Goal: Complete application form: Complete application form

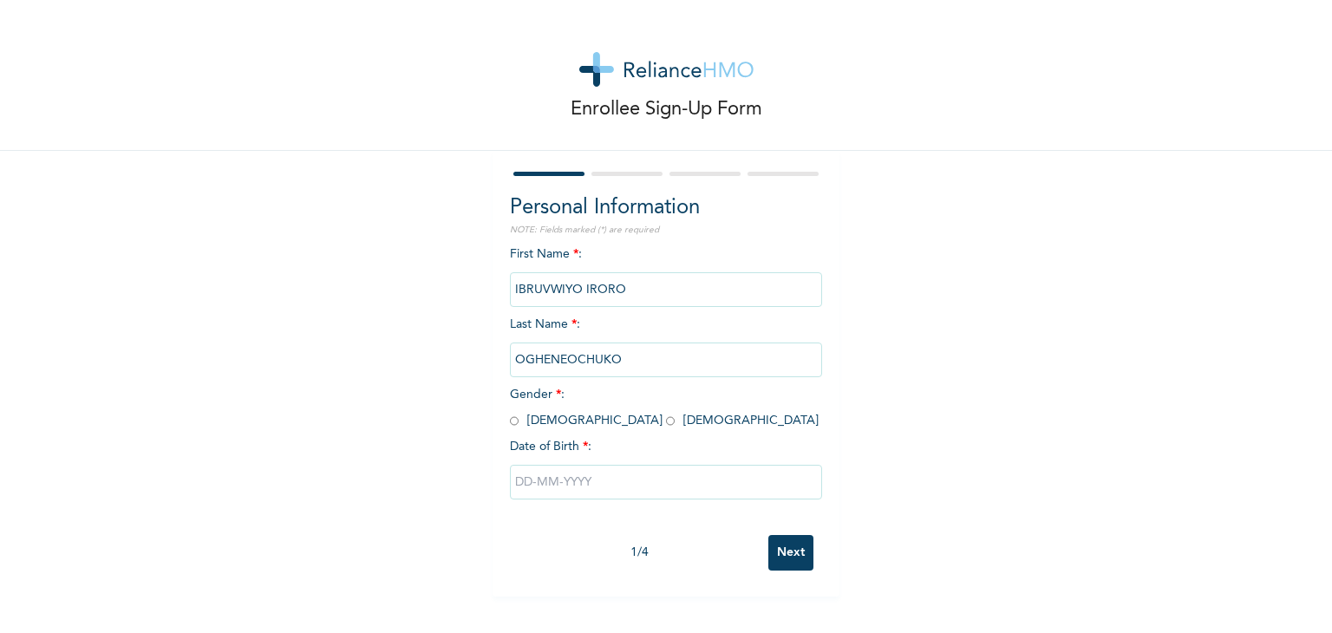
click at [666, 426] on input "radio" at bounding box center [670, 421] width 9 height 16
radio input "true"
click at [541, 492] on input "text" at bounding box center [666, 482] width 312 height 35
select select "8"
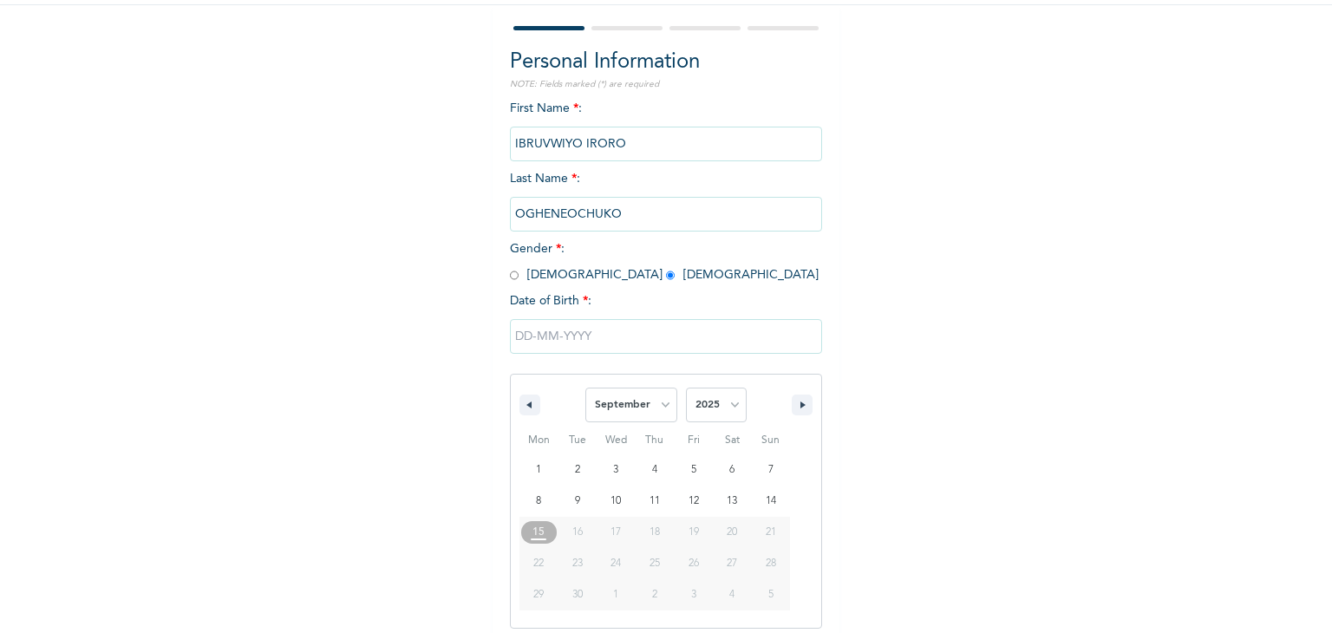
scroll to position [155, 0]
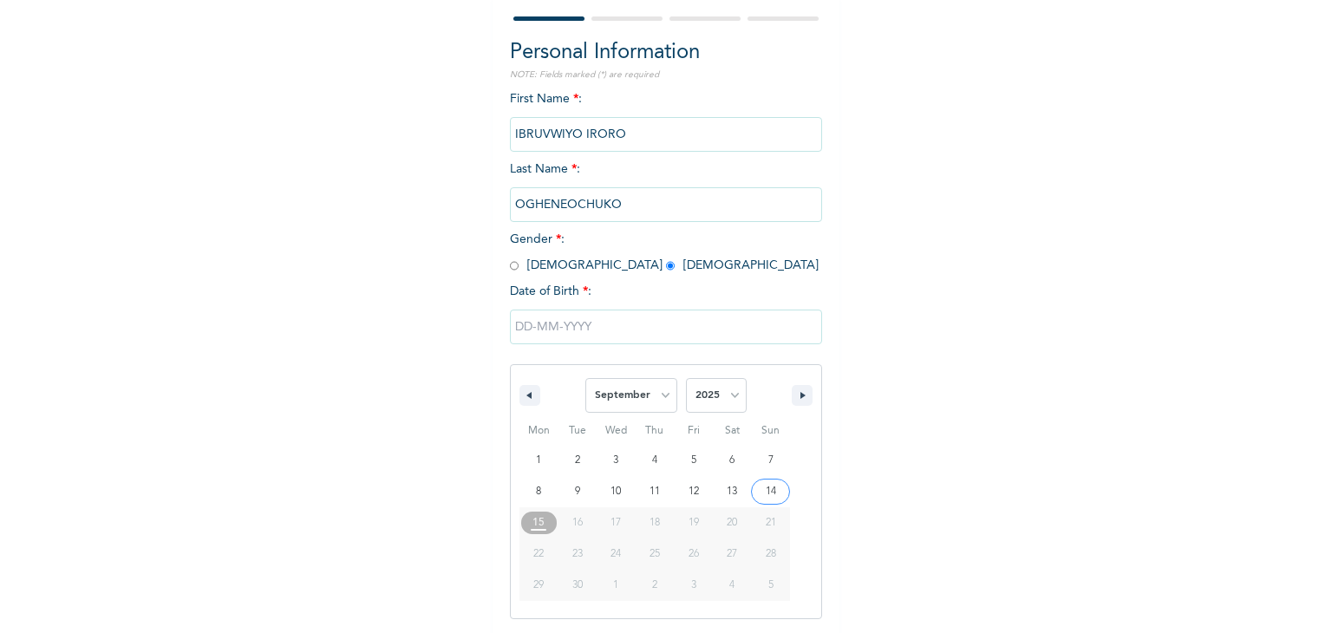
type input "[DATE]"
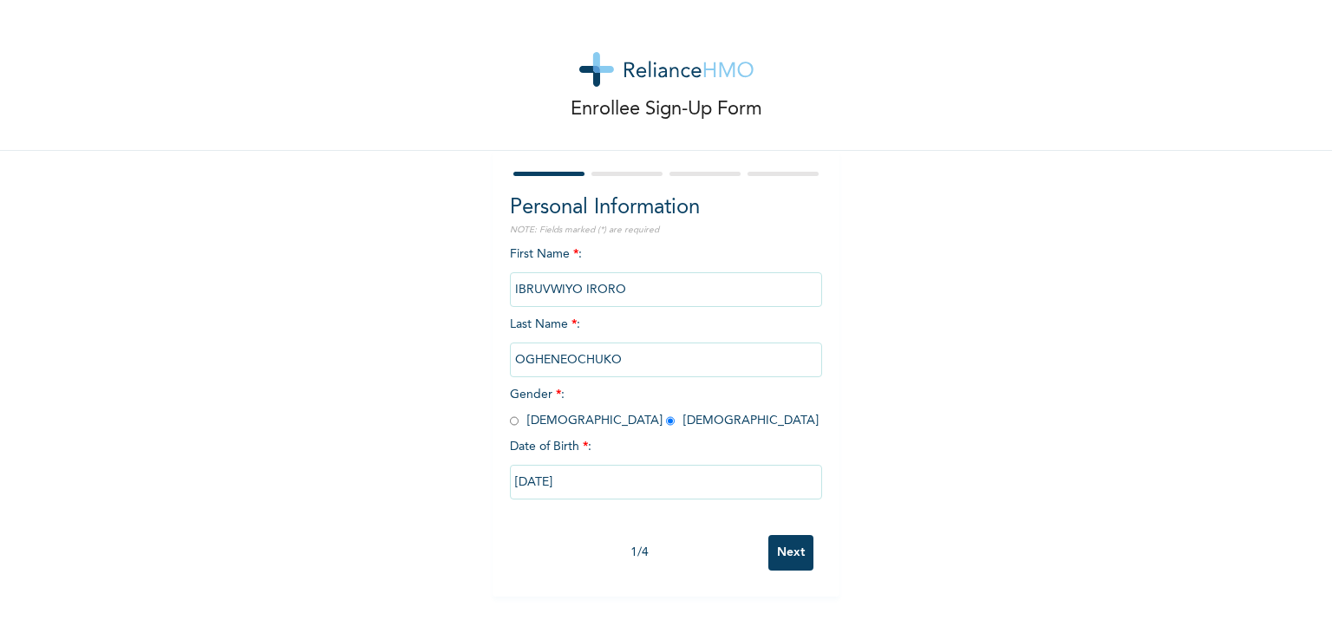
click at [546, 482] on input "[DATE]" at bounding box center [666, 482] width 312 height 35
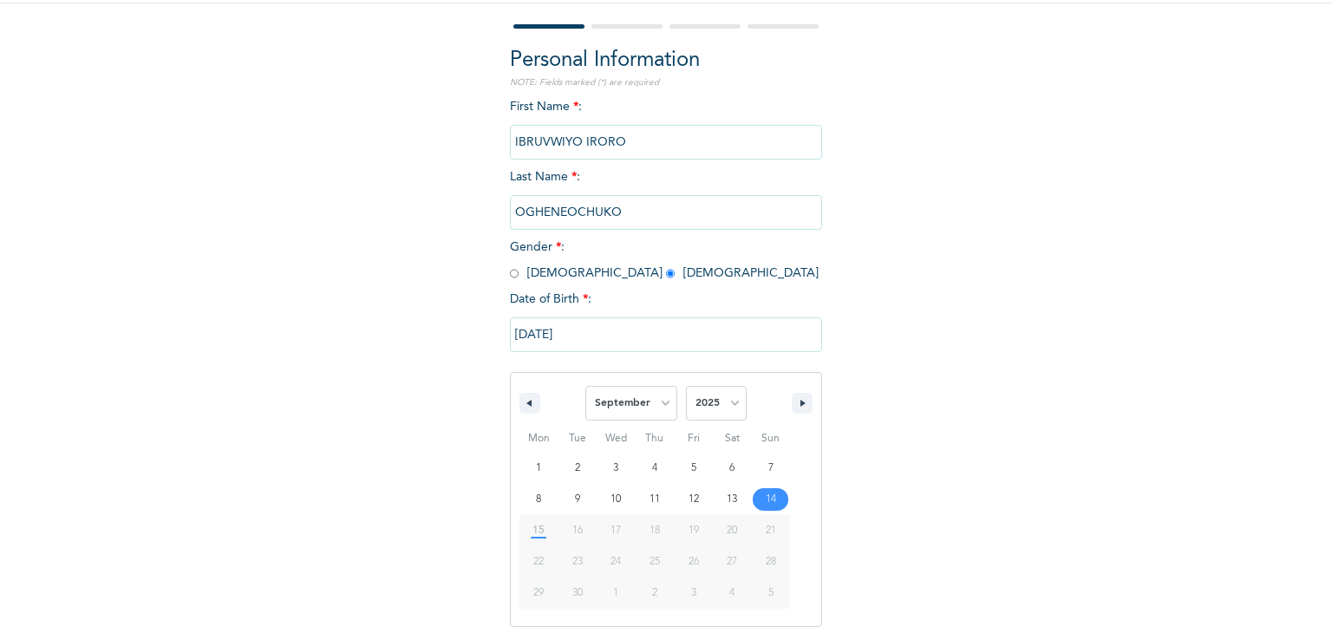
scroll to position [155, 0]
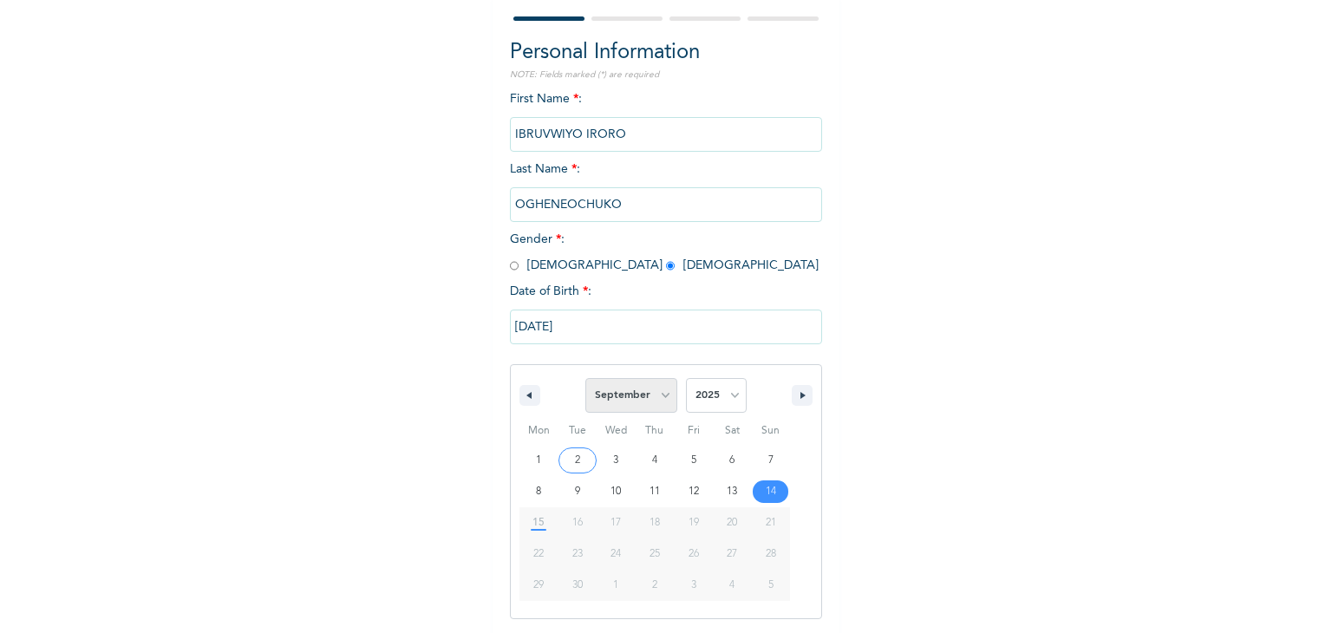
click at [647, 400] on select "January February March April May June July August September October November De…" at bounding box center [632, 395] width 92 height 35
select select "0"
click at [586, 378] on select "January February March April May June July August September October November De…" at bounding box center [632, 395] width 92 height 35
click at [713, 390] on select "2025 2024 2023 2022 2021 2020 2019 2018 2017 2016 2015 2014 2013 2012 2011 2010…" at bounding box center [716, 395] width 61 height 35
select select "1996"
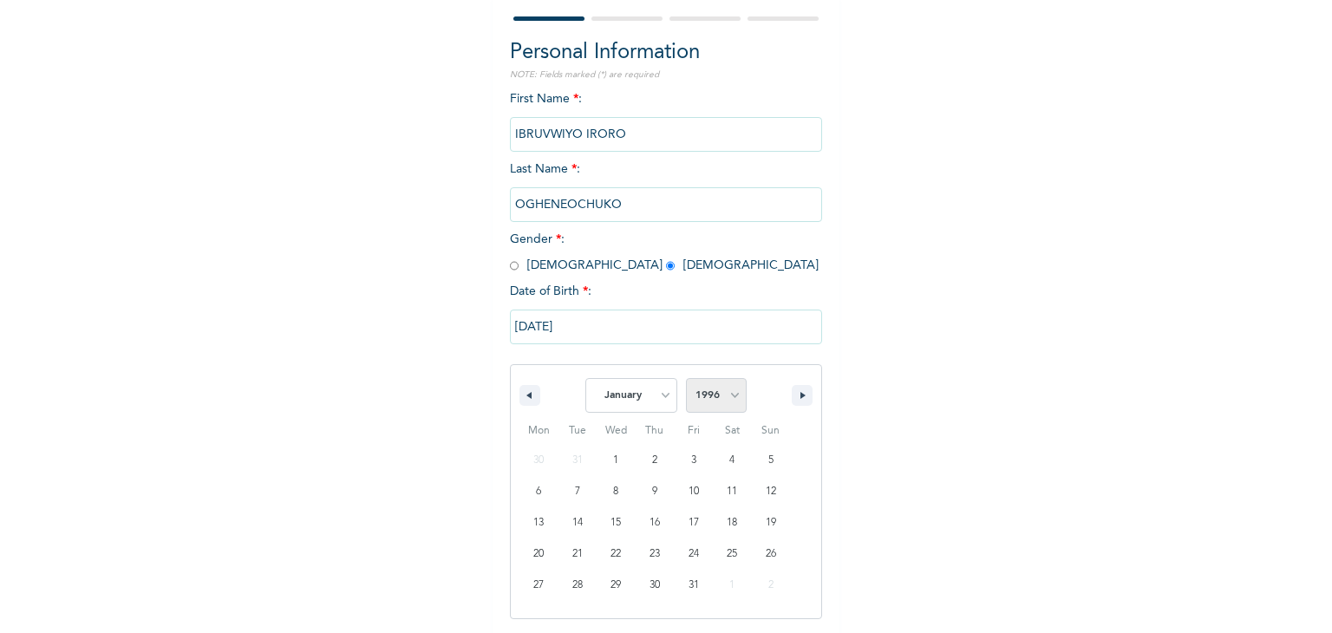
click at [686, 378] on select "2025 2024 2023 2022 2021 2020 2019 2018 2017 2016 2015 2014 2013 2012 2011 2010…" at bounding box center [716, 395] width 61 height 35
type input "[DATE]"
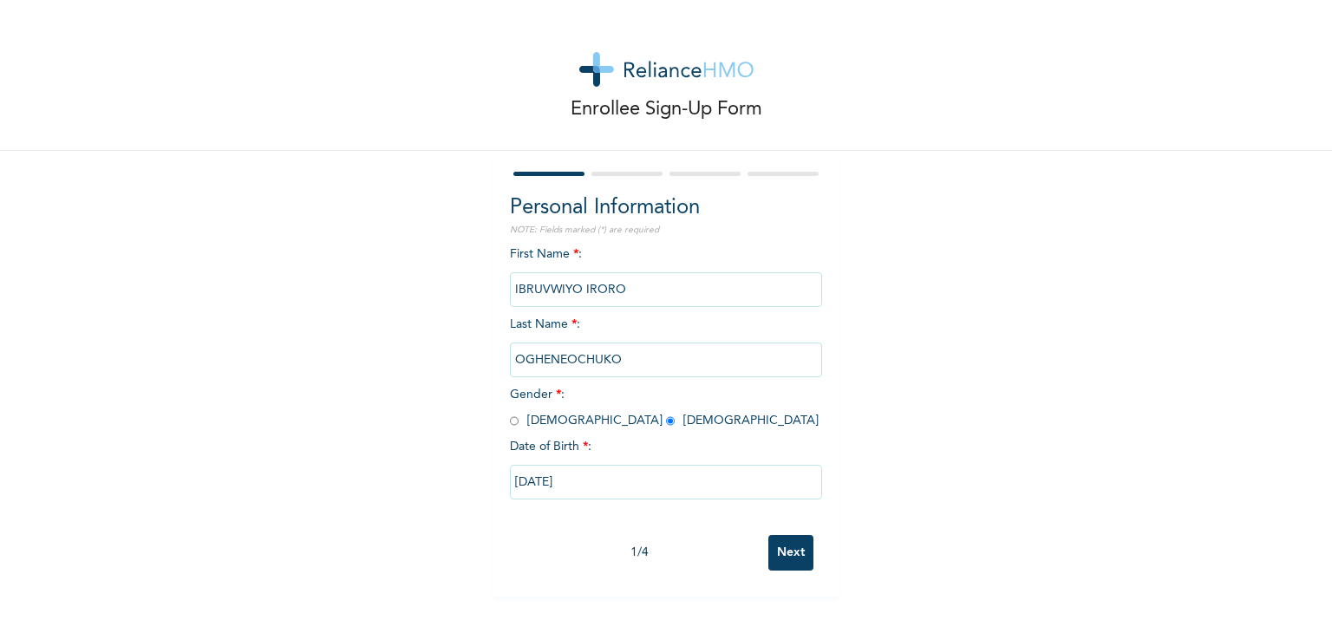
scroll to position [0, 0]
click at [777, 550] on input "Next" at bounding box center [791, 553] width 45 height 36
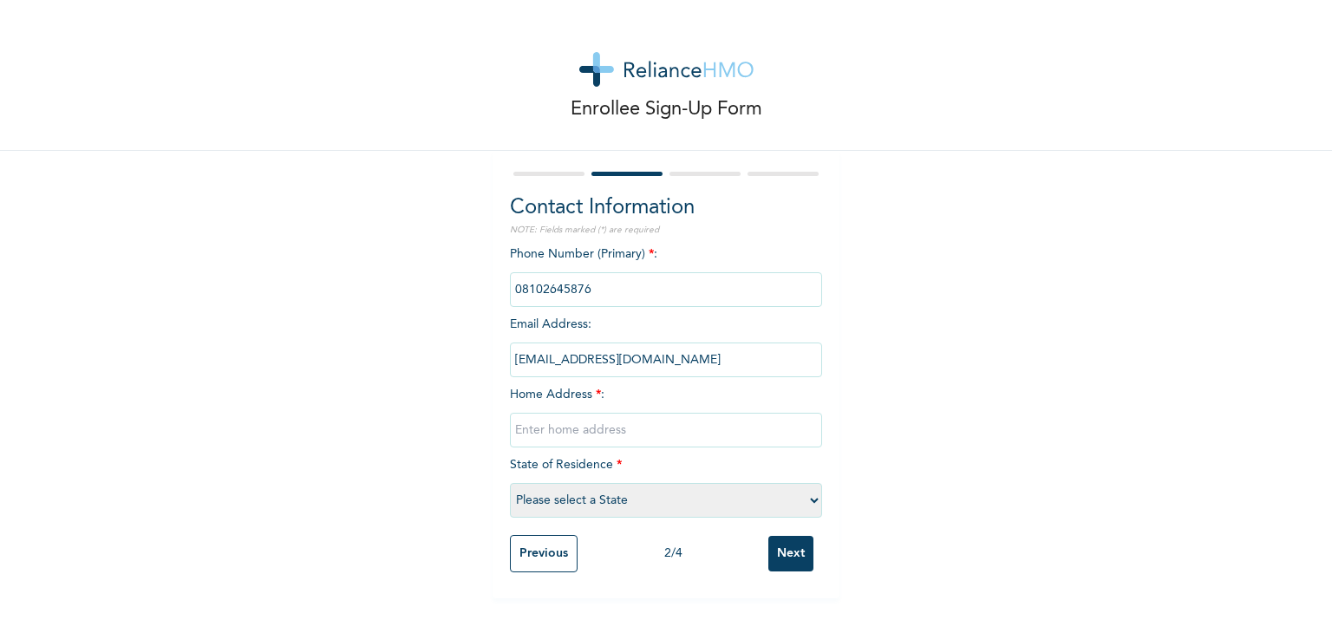
click at [607, 432] on input "text" at bounding box center [666, 430] width 312 height 35
click at [546, 501] on select "Please select a State [PERSON_NAME] (FCT) [PERSON_NAME] Ibom [GEOGRAPHIC_DATA] …" at bounding box center [666, 500] width 312 height 35
select select "15"
click at [510, 483] on select "Please select a State [PERSON_NAME] (FCT) [PERSON_NAME] Ibom [GEOGRAPHIC_DATA] …" at bounding box center [666, 500] width 312 height 35
click at [618, 423] on input "text" at bounding box center [666, 430] width 312 height 35
